Goal: Navigation & Orientation: Find specific page/section

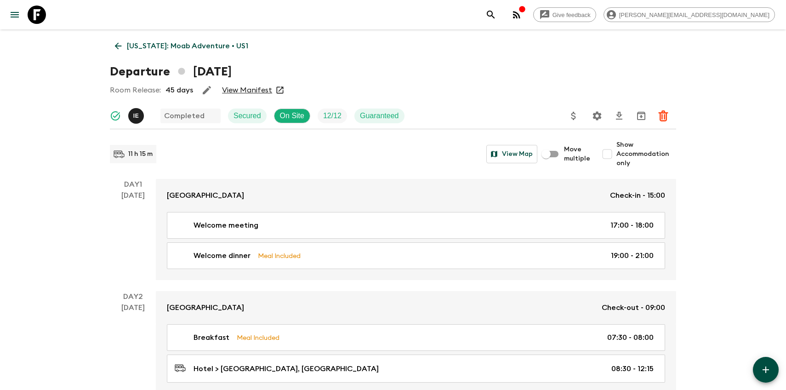
click at [40, 21] on icon at bounding box center [37, 15] width 18 height 18
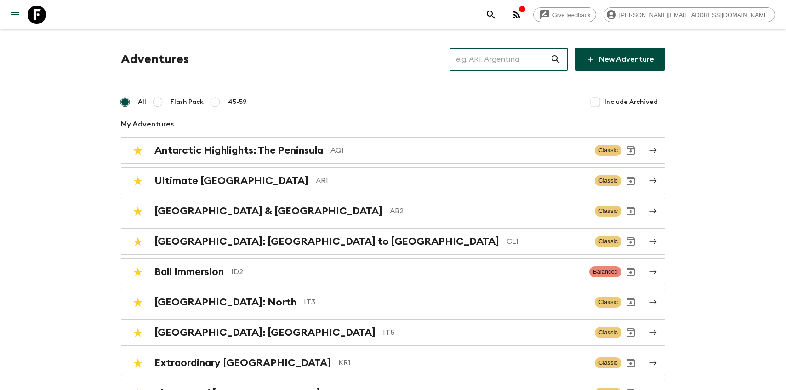
click at [498, 68] on input "text" at bounding box center [500, 59] width 101 height 26
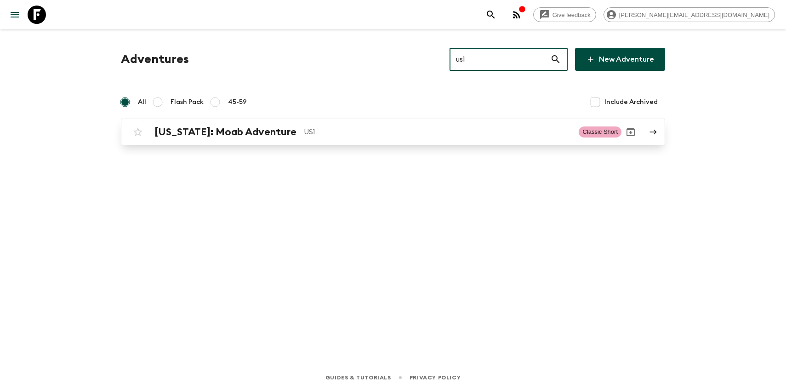
type input "us1"
click at [304, 135] on p "US1" at bounding box center [438, 131] width 268 height 11
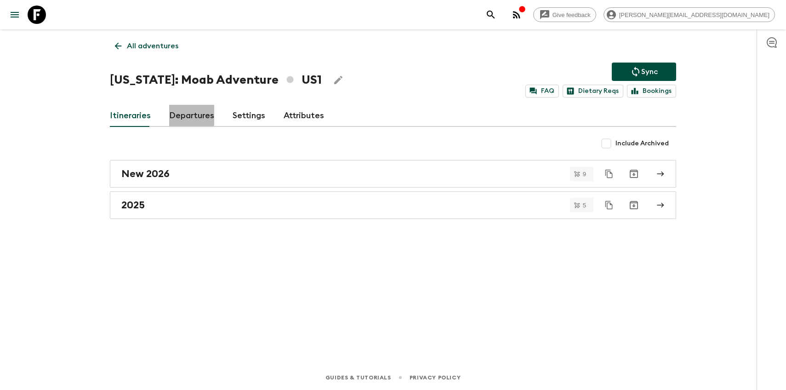
click at [189, 111] on link "Departures" at bounding box center [191, 116] width 45 height 22
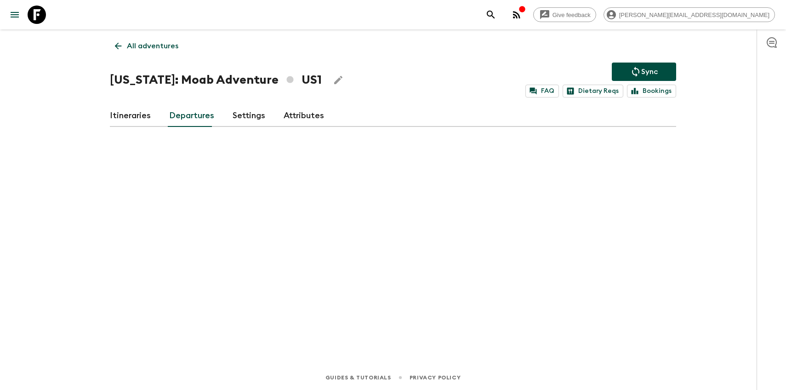
click at [144, 115] on link "Itineraries" at bounding box center [130, 116] width 41 height 22
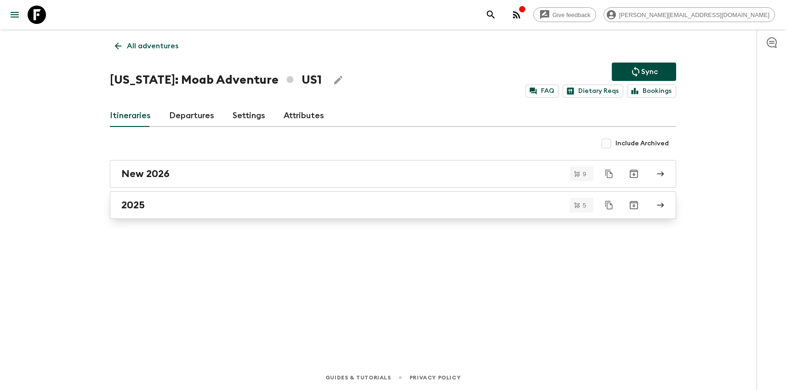
click at [144, 213] on link "2025" at bounding box center [393, 205] width 566 height 28
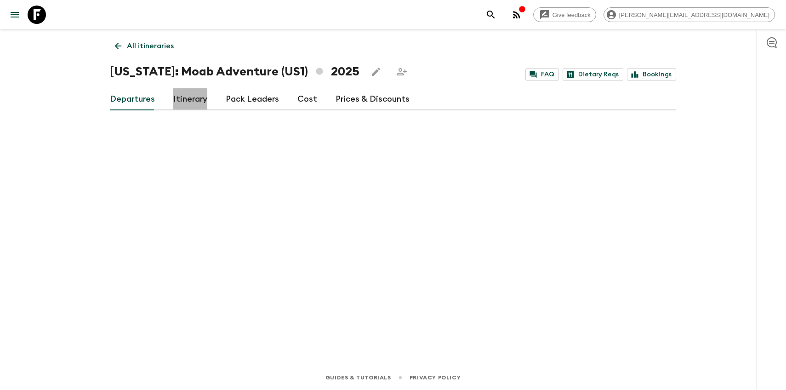
click at [185, 107] on link "Itinerary" at bounding box center [190, 99] width 34 height 22
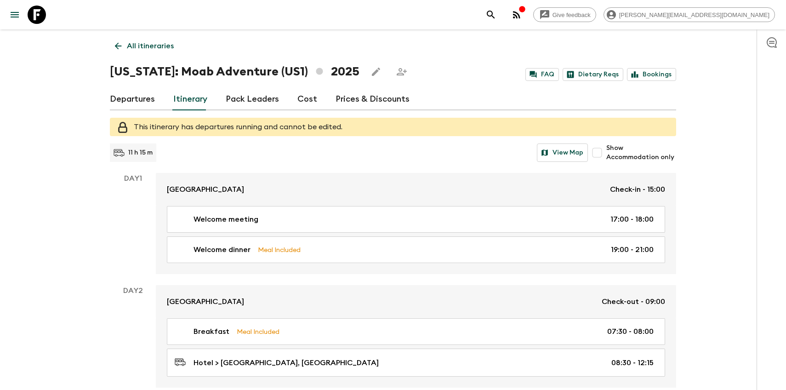
click at [138, 98] on link "Departures" at bounding box center [132, 99] width 45 height 22
